Goal: Task Accomplishment & Management: Use online tool/utility

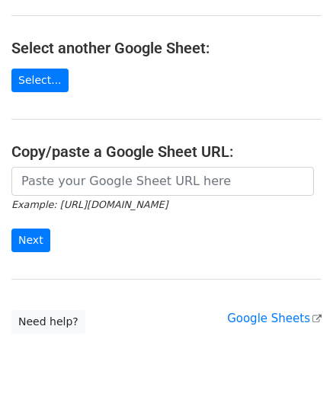
scroll to position [152, 0]
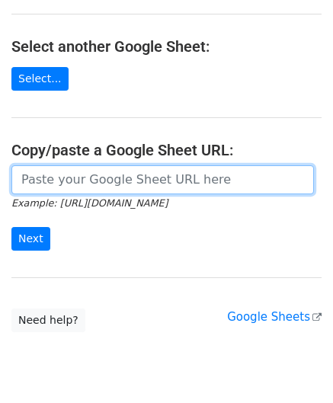
click at [68, 183] on input "url" at bounding box center [162, 179] width 303 height 29
paste input "[URL][DOMAIN_NAME]"
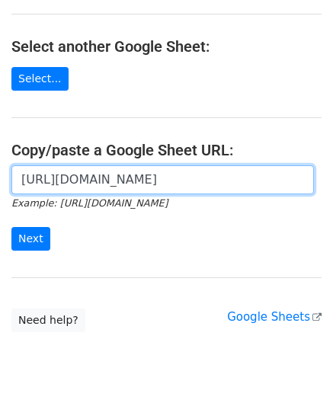
scroll to position [0, 319]
type input "[URL][DOMAIN_NAME]"
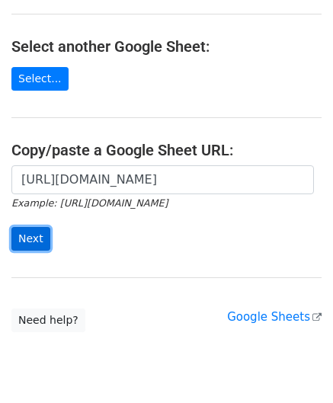
drag, startPoint x: 30, startPoint y: 236, endPoint x: 28, endPoint y: 250, distance: 13.9
click at [29, 236] on input "Next" at bounding box center [30, 239] width 39 height 24
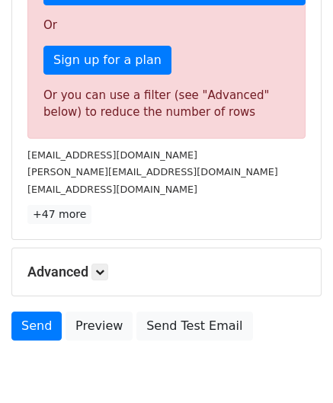
scroll to position [515, 0]
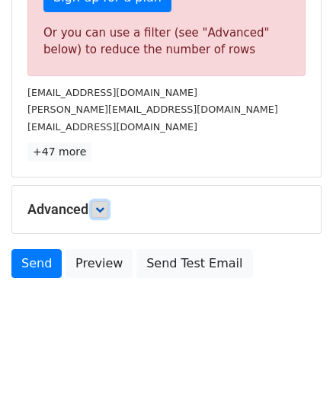
click at [108, 208] on link at bounding box center [99, 209] width 17 height 17
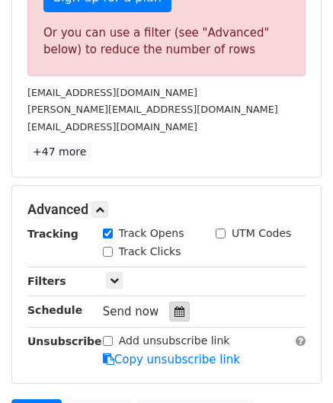
click at [175, 307] on icon at bounding box center [180, 312] width 10 height 11
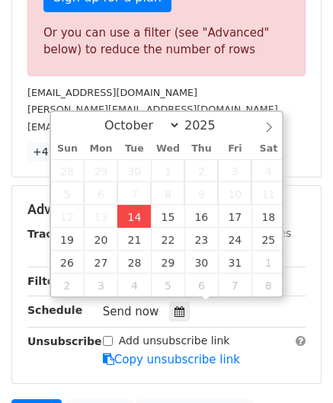
type input "2025-10-14 12:00"
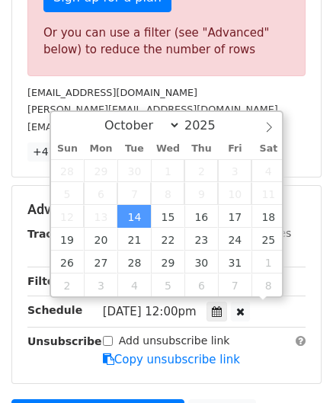
scroll to position [0, 0]
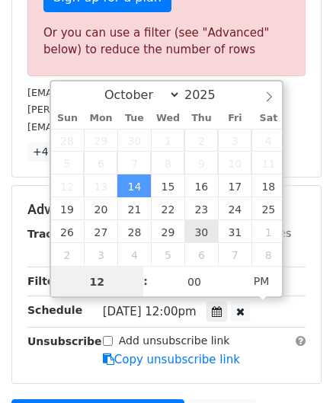
paste input "4"
type input "4"
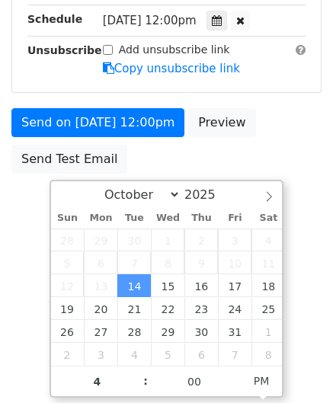
type input "2025-10-14 16:00"
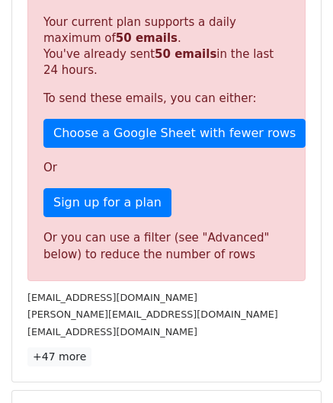
scroll to position [699, 0]
